Goal: Information Seeking & Learning: Understand process/instructions

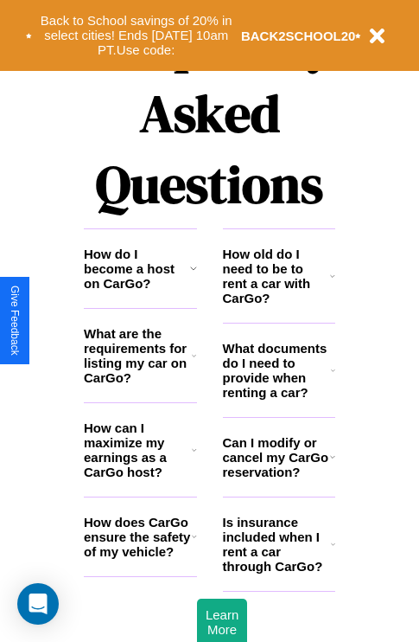
scroll to position [2095, 0]
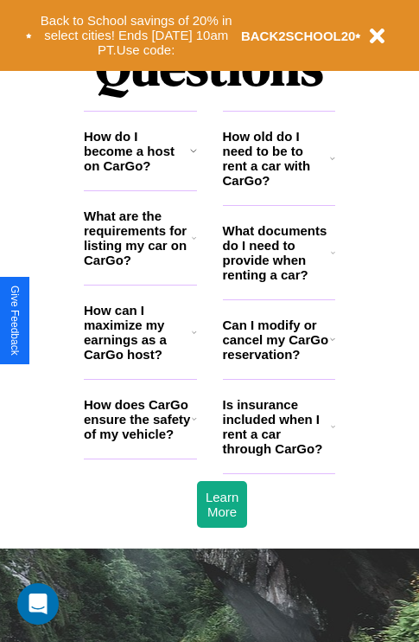
click at [278, 361] on h3 "Can I modify or cancel my CarGo reservation?" at bounding box center [276, 339] width 107 height 44
click at [278, 186] on h3 "How old do I need to be to rent a car with CarGo?" at bounding box center [277, 158] width 108 height 59
click at [278, 361] on h3 "Can I modify or cancel my CarGo reservation?" at bounding box center [276, 339] width 107 height 44
click at [333, 433] on icon at bounding box center [333, 426] width 4 height 14
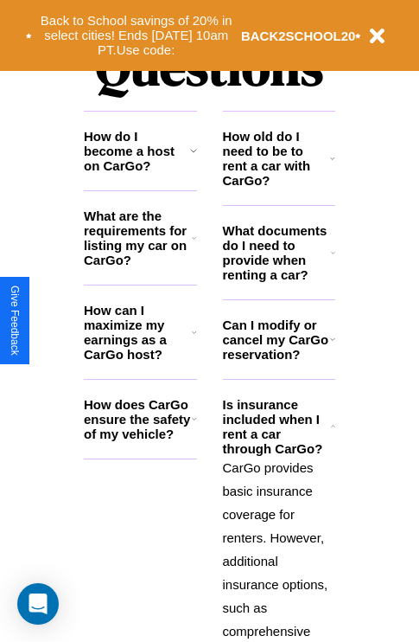
click at [278, 186] on h3 "How old do I need to be to rent a car with CarGo?" at bounding box center [277, 158] width 108 height 59
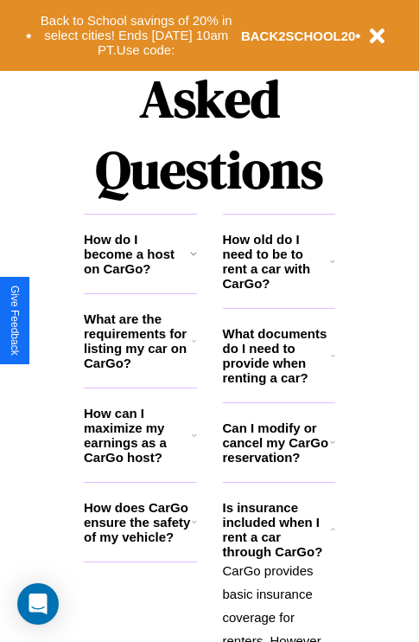
scroll to position [0, 0]
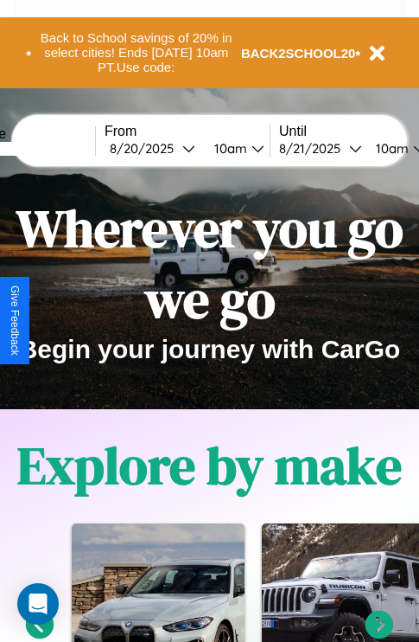
click at [380, 635] on icon at bounding box center [380, 624] width 29 height 29
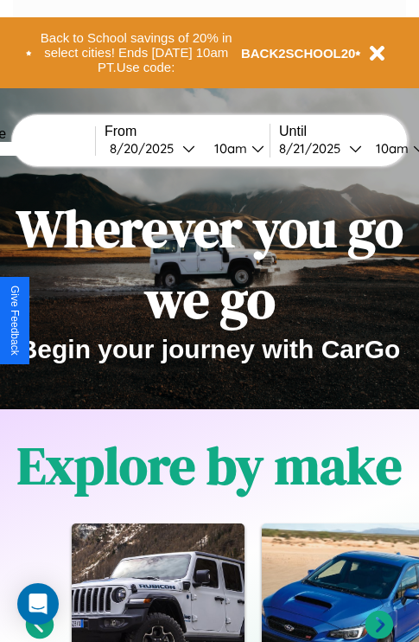
click at [380, 635] on icon at bounding box center [380, 624] width 29 height 29
